Goal: Transaction & Acquisition: Purchase product/service

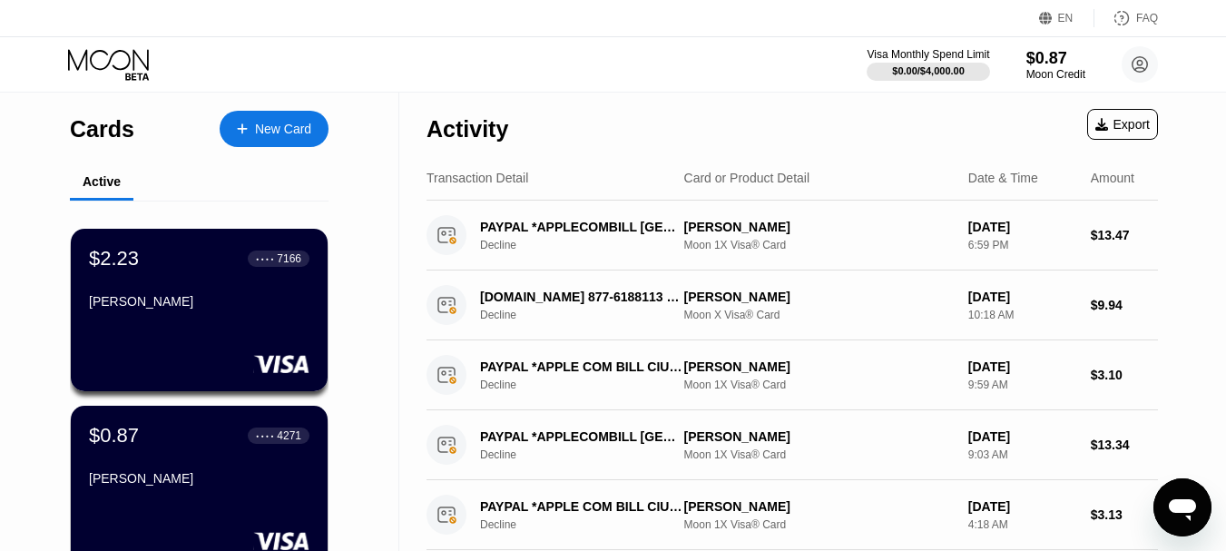
click at [270, 122] on div "New Card" at bounding box center [283, 129] width 56 height 15
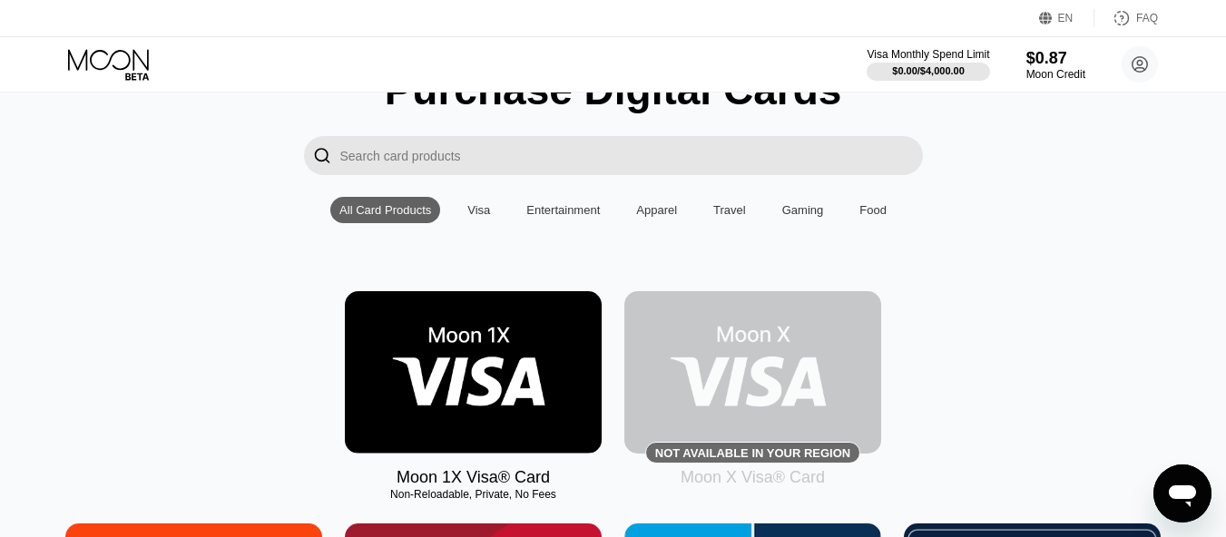
scroll to position [272, 0]
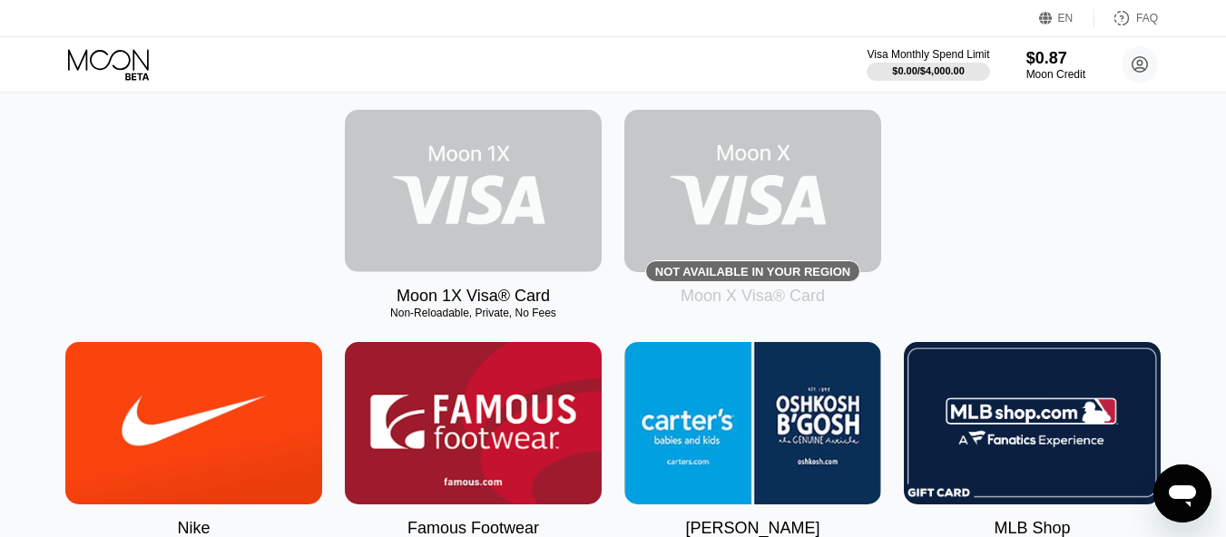
click at [459, 213] on img at bounding box center [473, 191] width 257 height 162
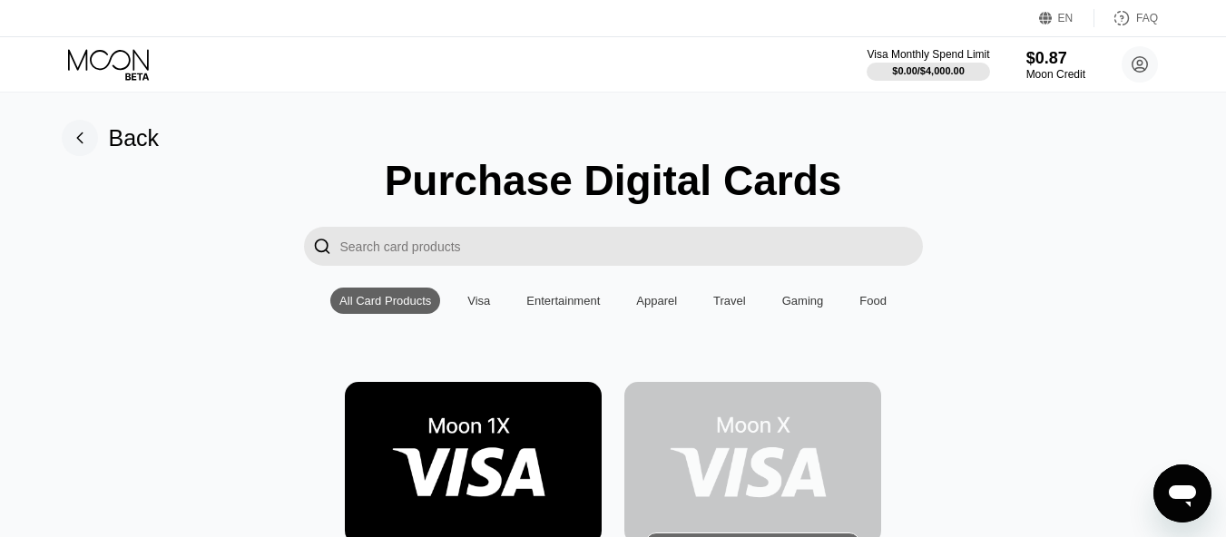
scroll to position [91, 0]
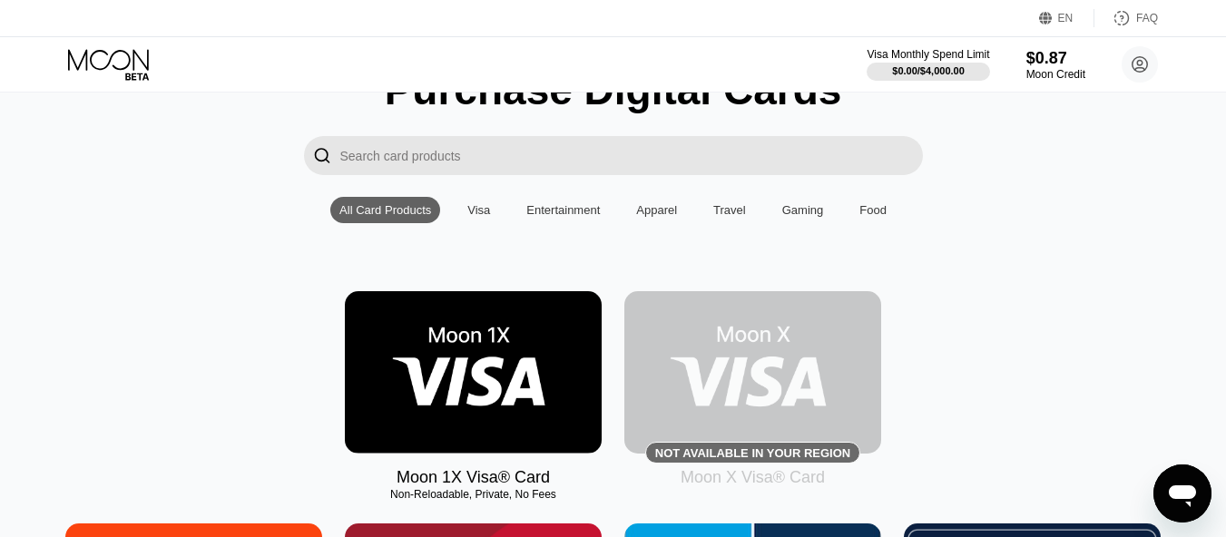
click at [733, 376] on img at bounding box center [752, 372] width 257 height 162
click at [727, 383] on img at bounding box center [752, 372] width 257 height 162
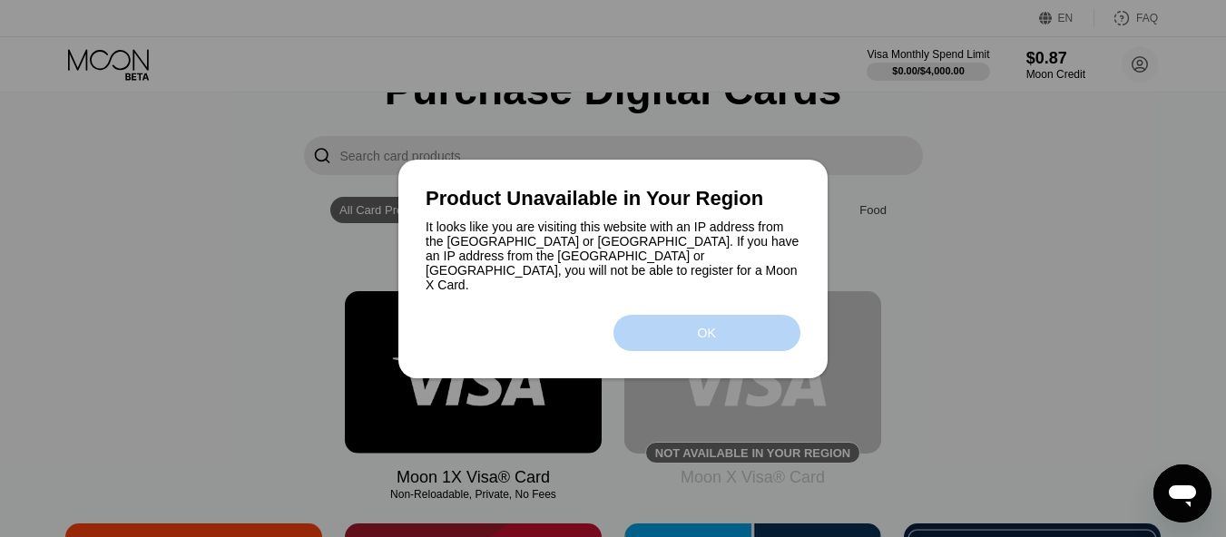
click at [646, 333] on div "OK" at bounding box center [707, 333] width 187 height 36
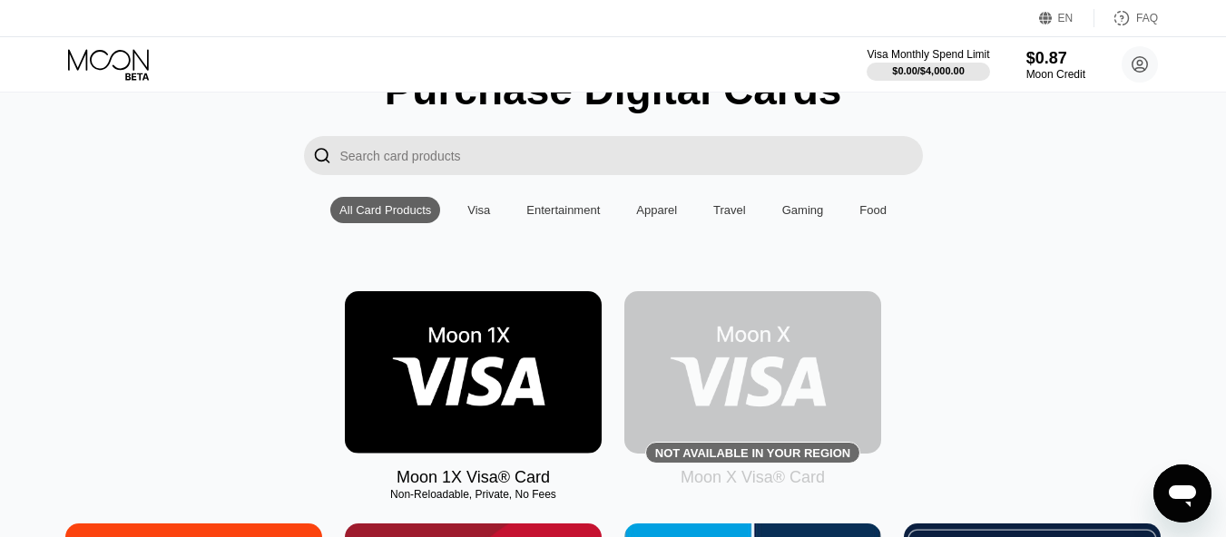
click at [482, 359] on img at bounding box center [473, 372] width 257 height 162
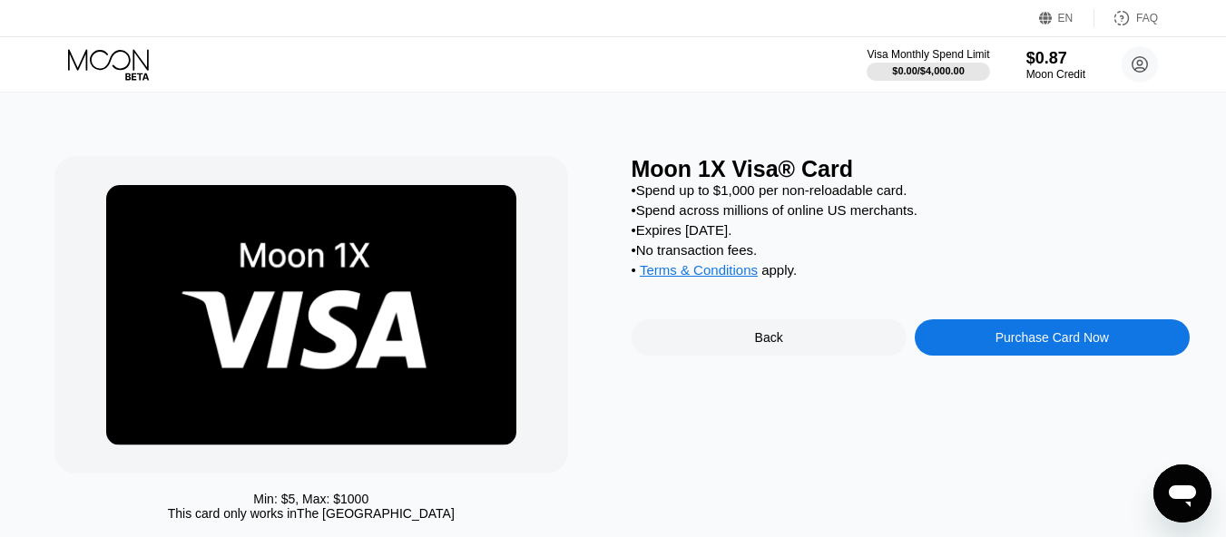
scroll to position [91, 0]
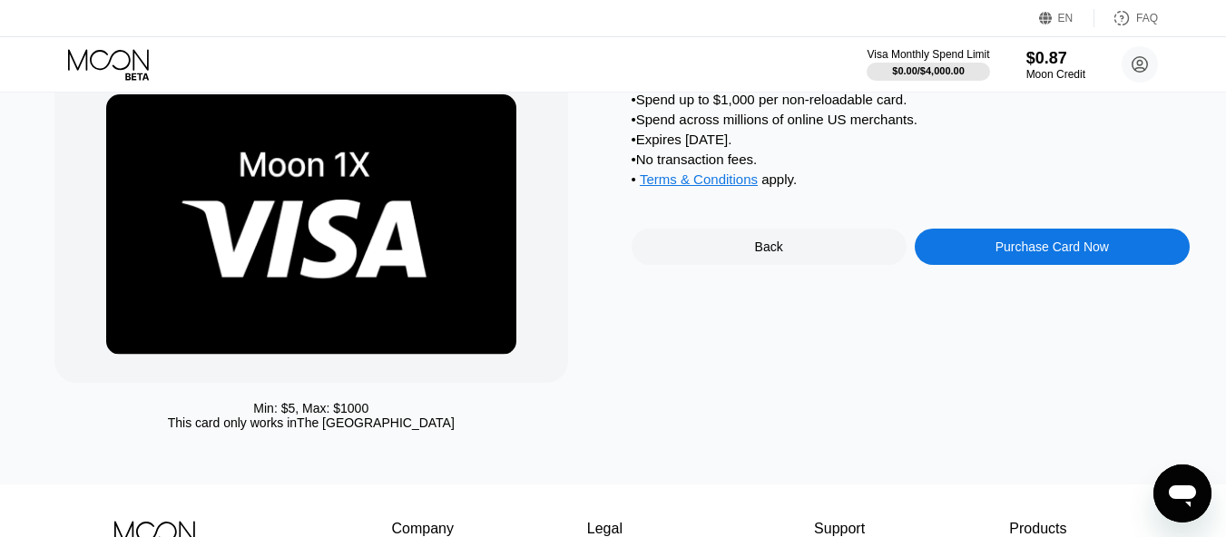
click at [987, 265] on div "Purchase Card Now" at bounding box center [1052, 247] width 275 height 36
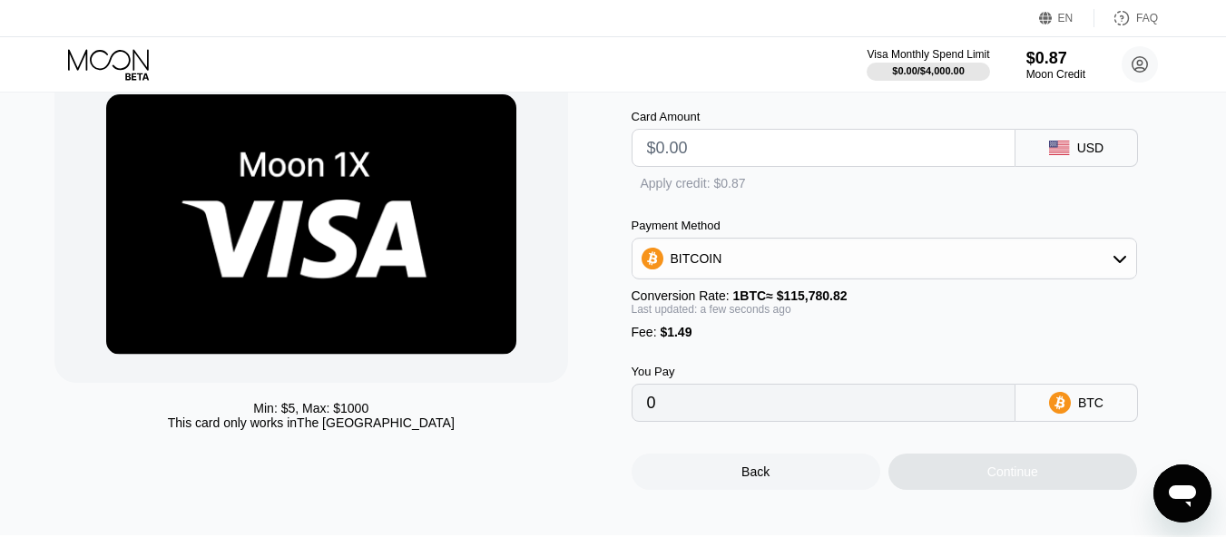
click at [733, 158] on input "text" at bounding box center [823, 148] width 353 height 36
click at [644, 189] on div "" at bounding box center [641, 185] width 18 height 18
click at [748, 156] on input "text" at bounding box center [823, 148] width 353 height 36
type input "$0"
type input "0.00000535"
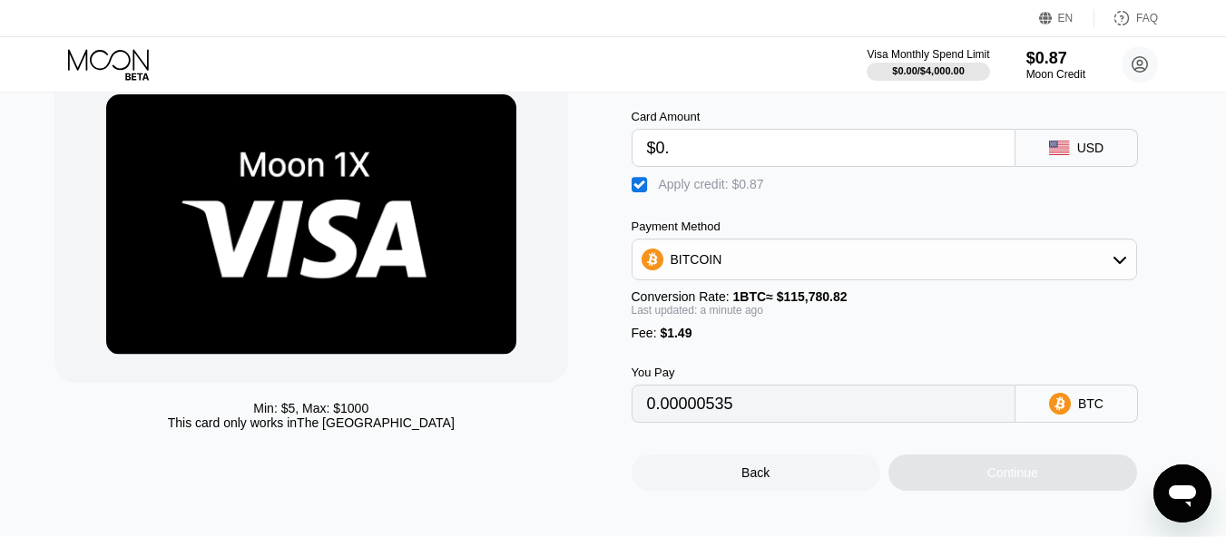
type input "$0.8"
type input "0.00001226"
type input "$0.85"
type input "0.0000127"
drag, startPoint x: 702, startPoint y: 161, endPoint x: 631, endPoint y: 156, distance: 71.8
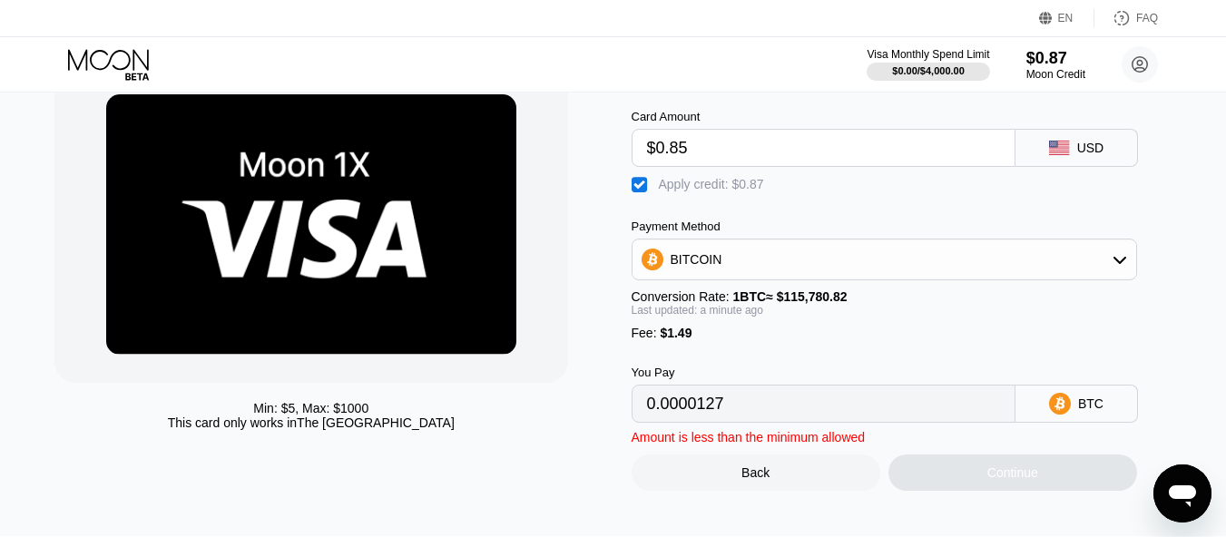
click at [632, 156] on div "$0.85" at bounding box center [824, 148] width 384 height 38
type input "$5"
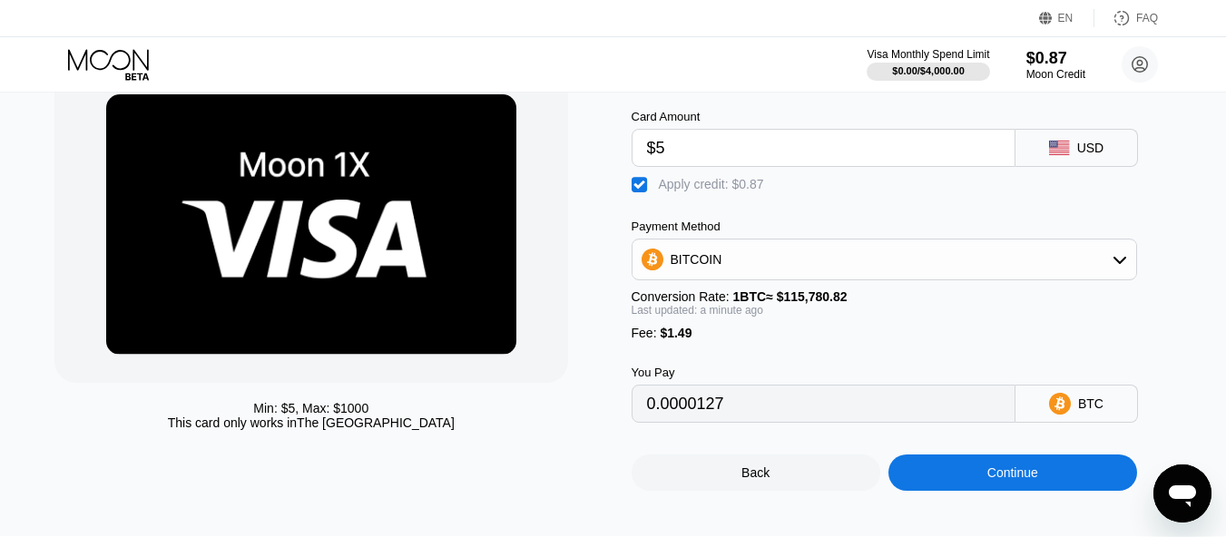
type input "0.00004854"
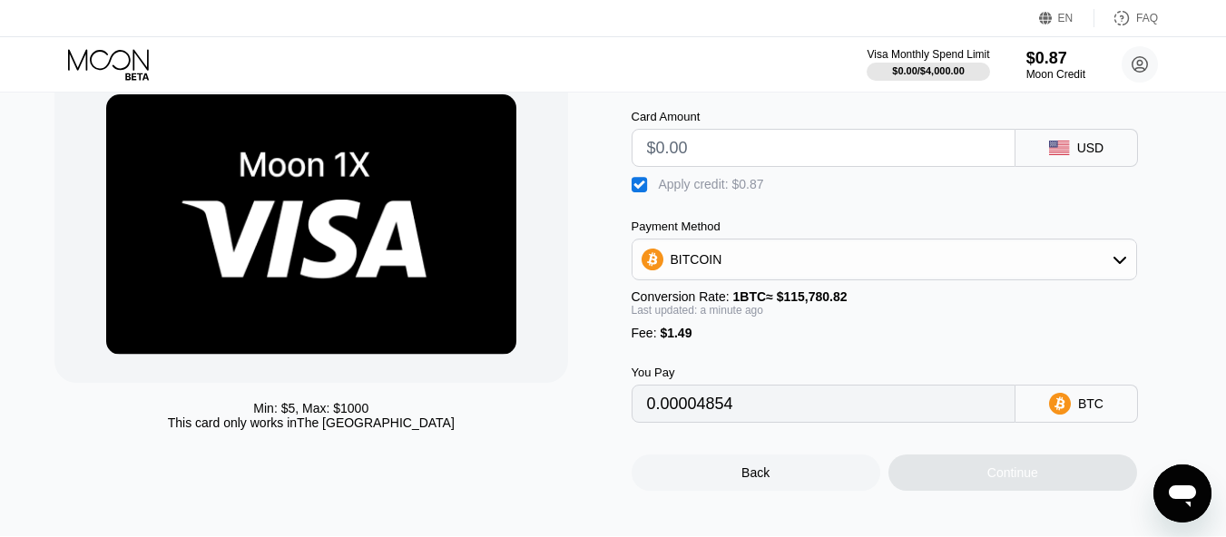
type input "0"
type input "$2"
type input "0.00002263"
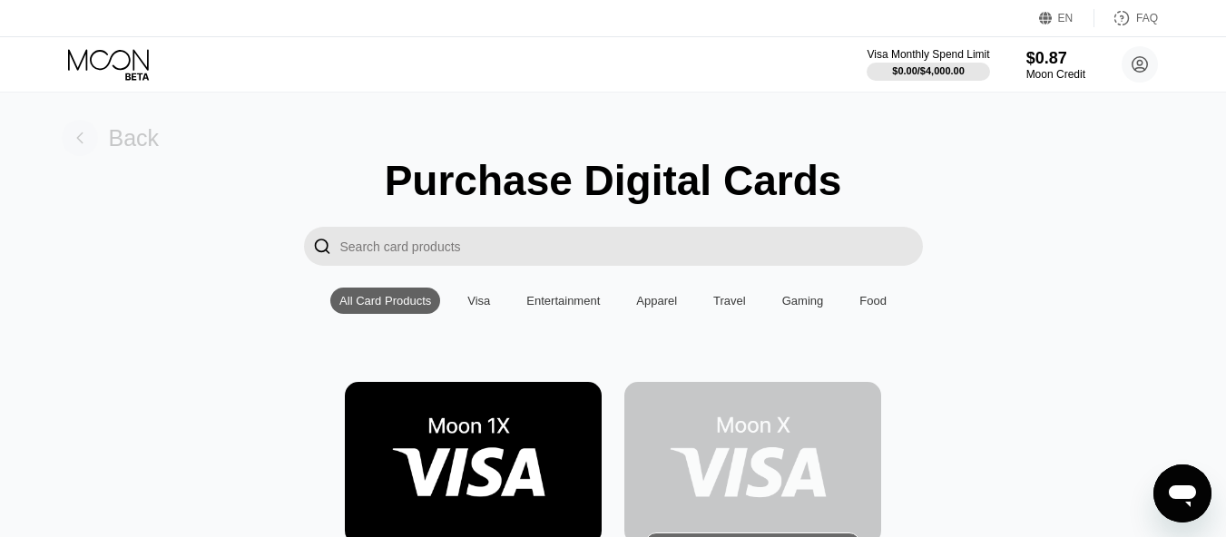
click at [102, 146] on div "Back" at bounding box center [111, 138] width 98 height 36
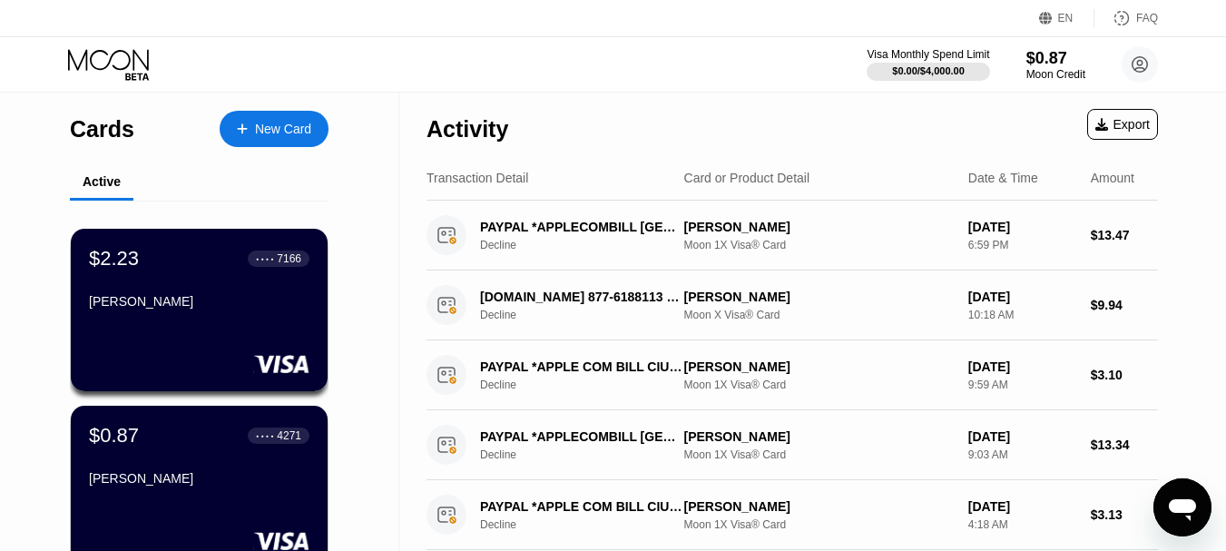
click at [209, 309] on div "[PERSON_NAME]" at bounding box center [199, 301] width 221 height 15
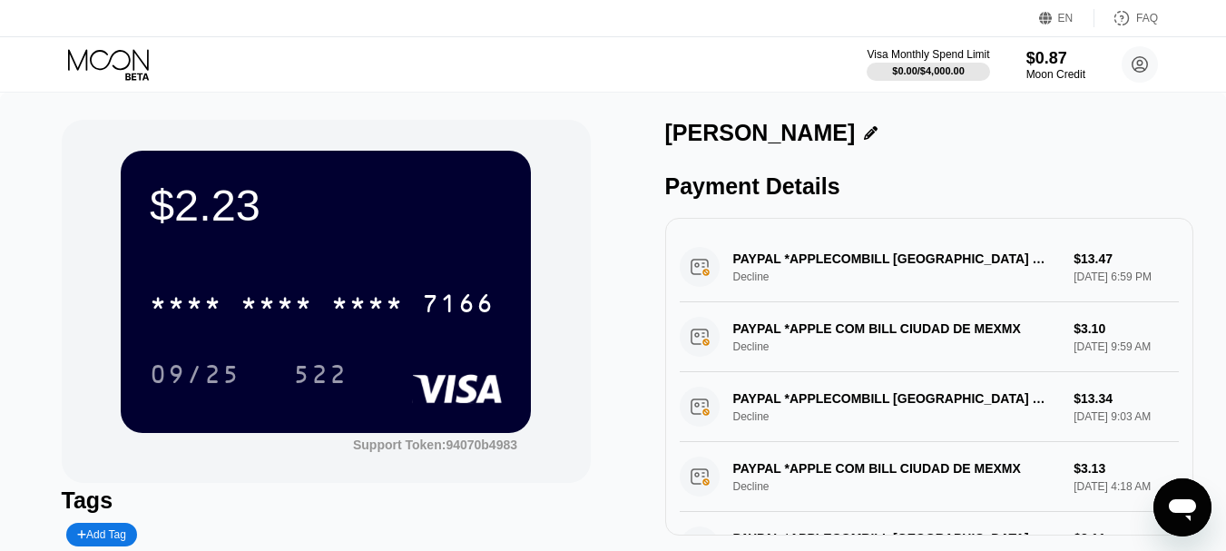
click at [285, 277] on div "* * * * * * * * * * * * 7166" at bounding box center [326, 298] width 352 height 62
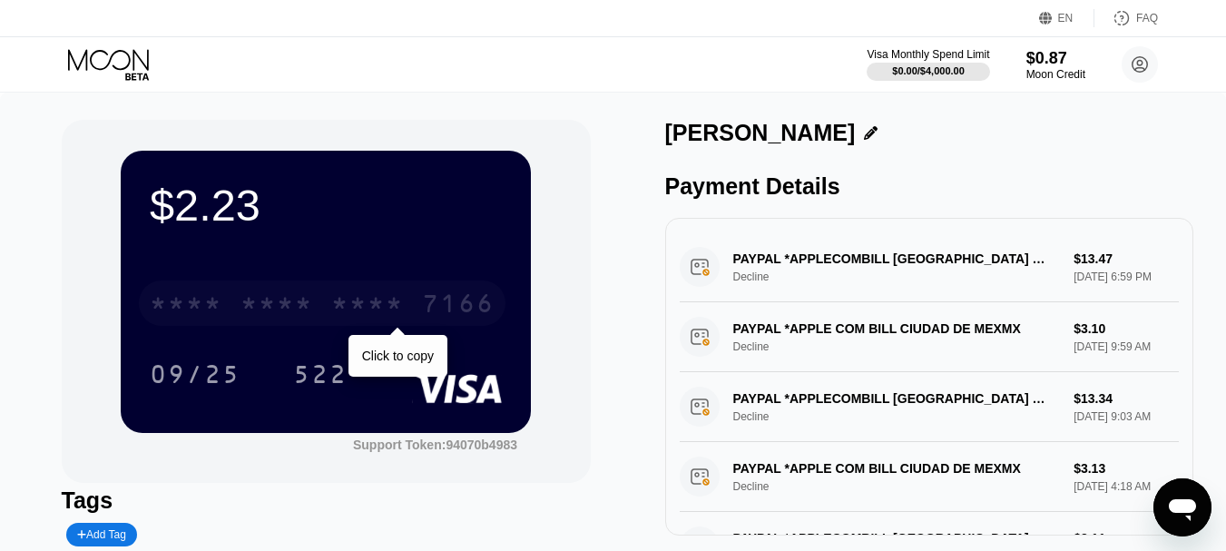
click at [283, 302] on div "* * * *" at bounding box center [277, 305] width 73 height 29
